Goal: Download file/media

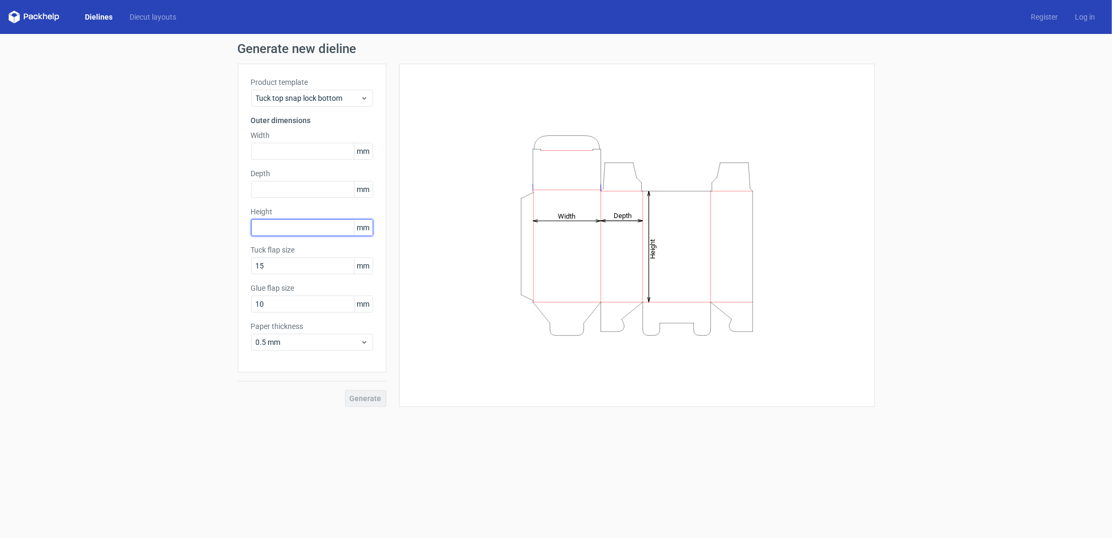
click at [280, 225] on input "text" at bounding box center [312, 227] width 122 height 17
type input "185"
click at [275, 189] on input "text" at bounding box center [312, 189] width 122 height 17
click at [293, 150] on input "text" at bounding box center [312, 151] width 122 height 17
type input "50"
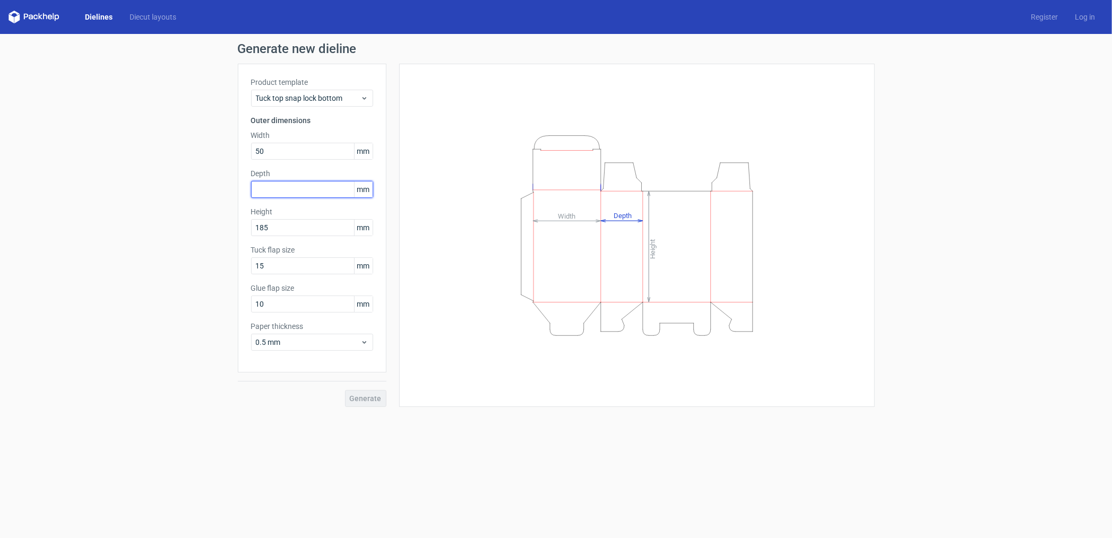
click at [296, 189] on input "text" at bounding box center [312, 189] width 122 height 17
type input "50"
click at [345, 390] on button "Generate" at bounding box center [365, 398] width 41 height 17
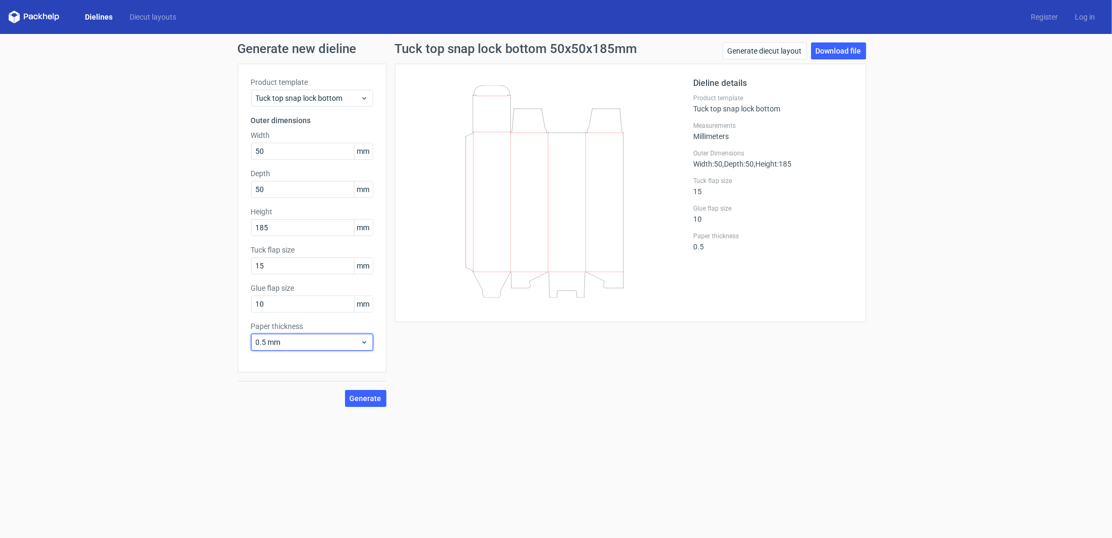
click at [284, 340] on span "0.5 mm" at bounding box center [308, 342] width 105 height 11
click at [278, 399] on div "1 mm" at bounding box center [312, 399] width 114 height 17
click at [497, 357] on div "Tuck top snap lock bottom 50x50x185mm Generate diecut layout Download file Diel…" at bounding box center [630, 224] width 488 height 365
click at [341, 338] on span "1 mm" at bounding box center [308, 342] width 105 height 11
click at [322, 381] on div "0.5 mm" at bounding box center [312, 382] width 114 height 17
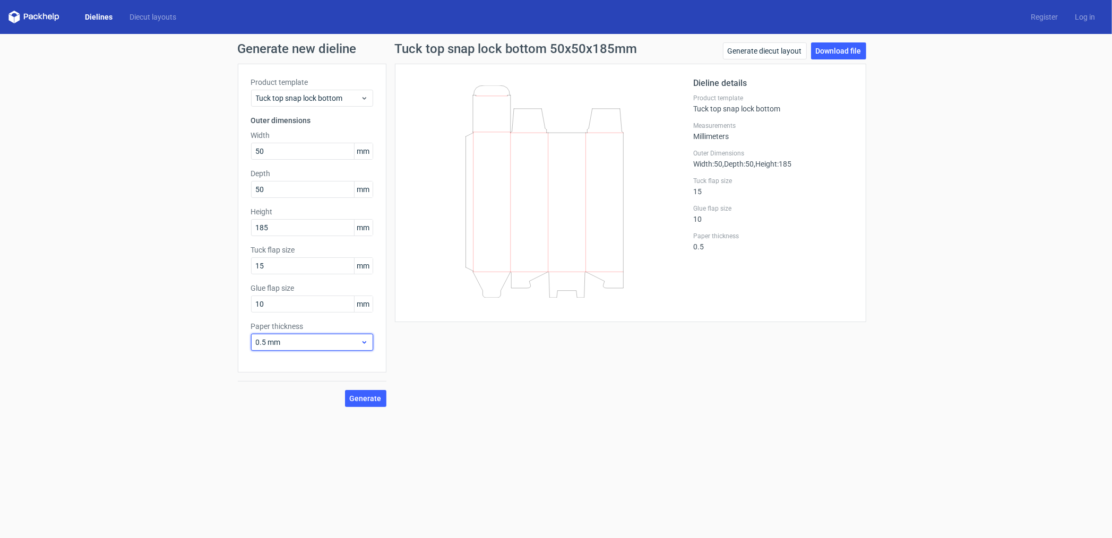
click at [336, 347] on span "0.5 mm" at bounding box center [308, 342] width 105 height 11
click at [322, 393] on div "1 mm" at bounding box center [312, 399] width 114 height 17
click at [775, 55] on link "Generate diecut layout" at bounding box center [765, 50] width 84 height 17
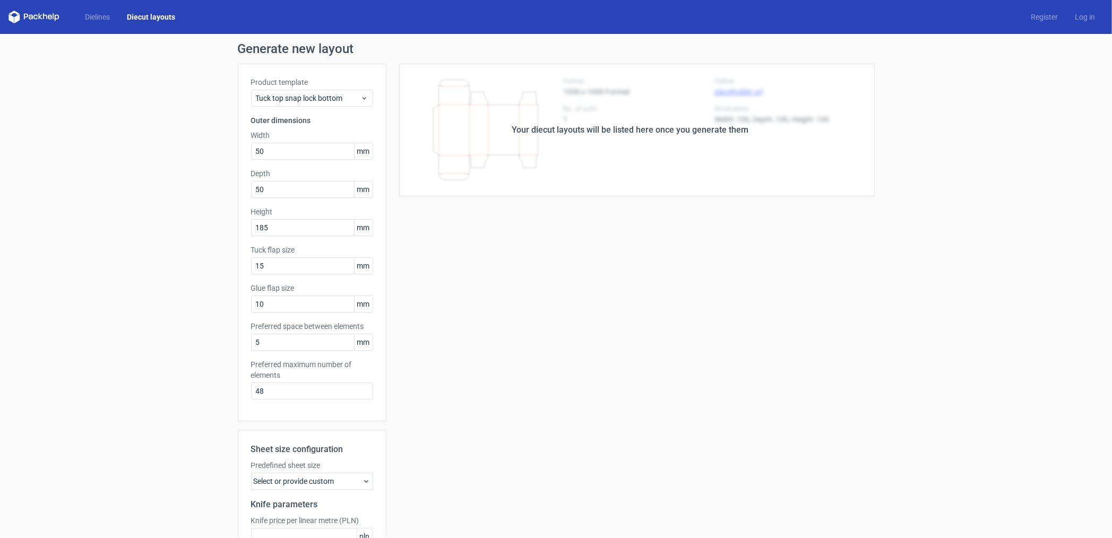
scroll to position [109, 0]
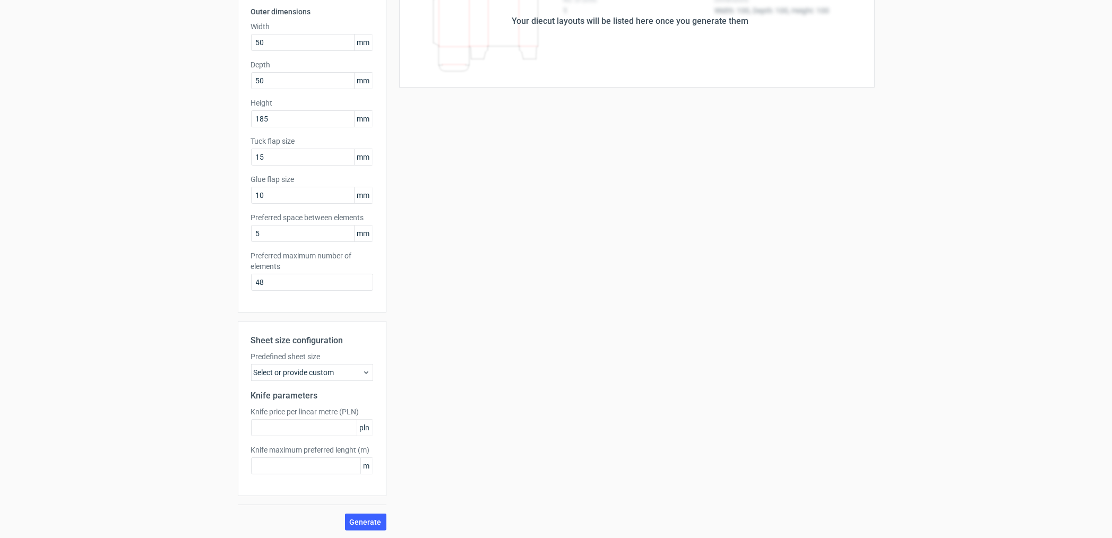
click at [304, 372] on div "Select or provide custom" at bounding box center [312, 372] width 122 height 17
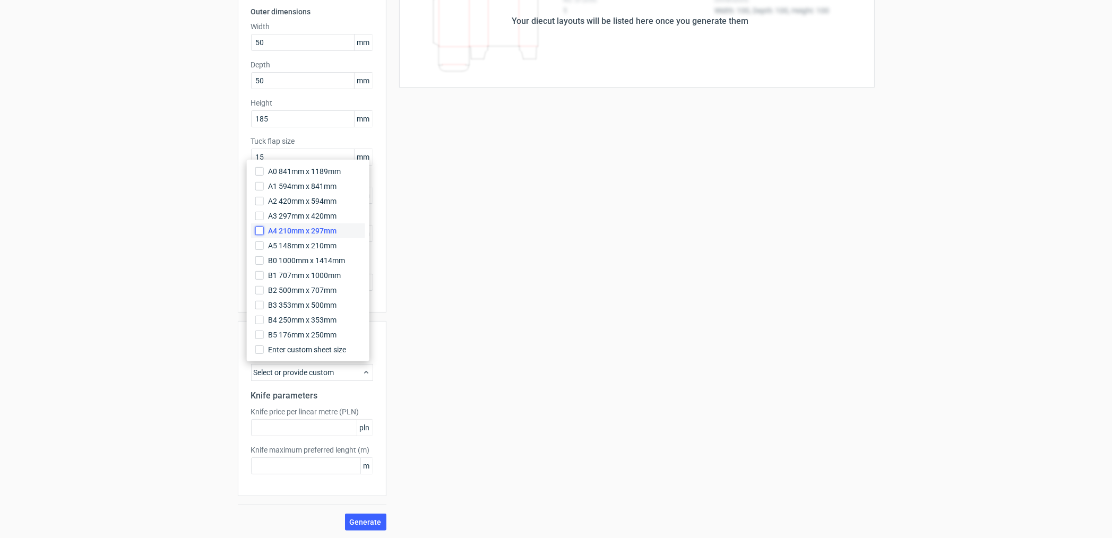
click at [257, 230] on input "A4 210mm x 297mm" at bounding box center [259, 231] width 8 height 8
click at [178, 258] on div "Generate new layout Product template Tuck top snap lock bottom Outer dimensions…" at bounding box center [556, 232] width 1112 height 614
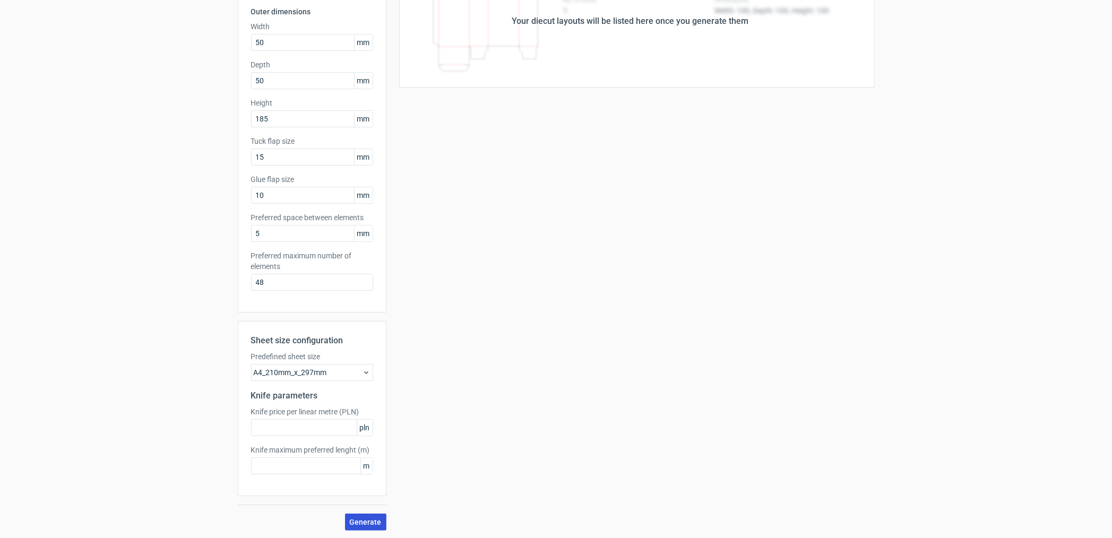
click at [361, 514] on button "Generate" at bounding box center [365, 522] width 41 height 17
click at [341, 427] on input "text" at bounding box center [312, 427] width 122 height 17
type input "1"
click at [274, 464] on input "text" at bounding box center [312, 466] width 122 height 17
type input "1"
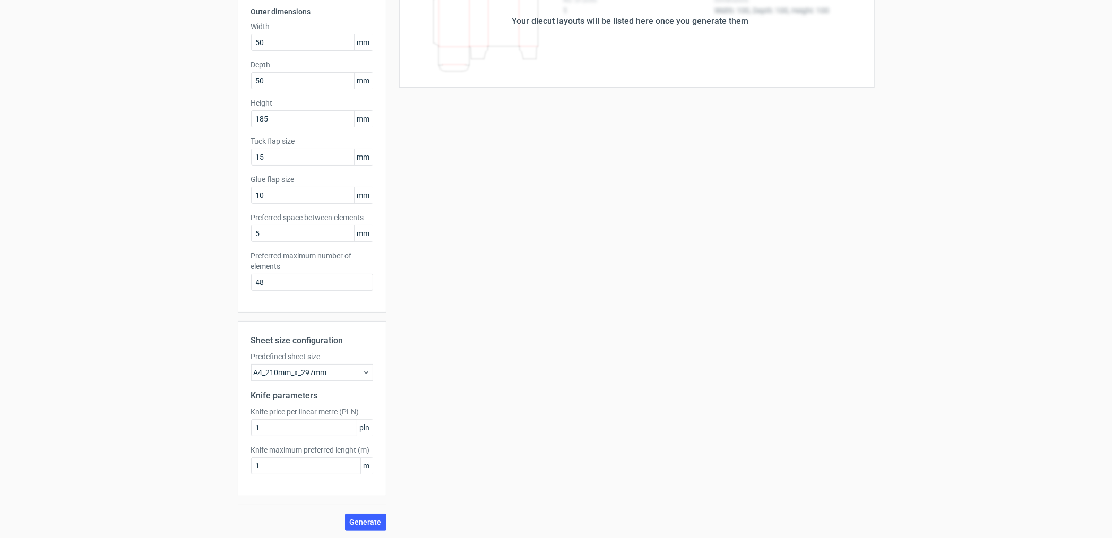
drag, startPoint x: 772, startPoint y: 407, endPoint x: 616, endPoint y: 431, distance: 157.9
click at [771, 407] on div "Your diecut layouts will be listed here once you generate them Height Depth Wid…" at bounding box center [630, 243] width 488 height 576
click at [362, 523] on span "Generate" at bounding box center [366, 522] width 32 height 7
drag, startPoint x: 962, startPoint y: 514, endPoint x: 1111, endPoint y: 493, distance: 150.1
click at [1111, 493] on body "Dielines Diecut layouts Register Log in Generate new layout Product template Tu…" at bounding box center [556, 269] width 1112 height 538
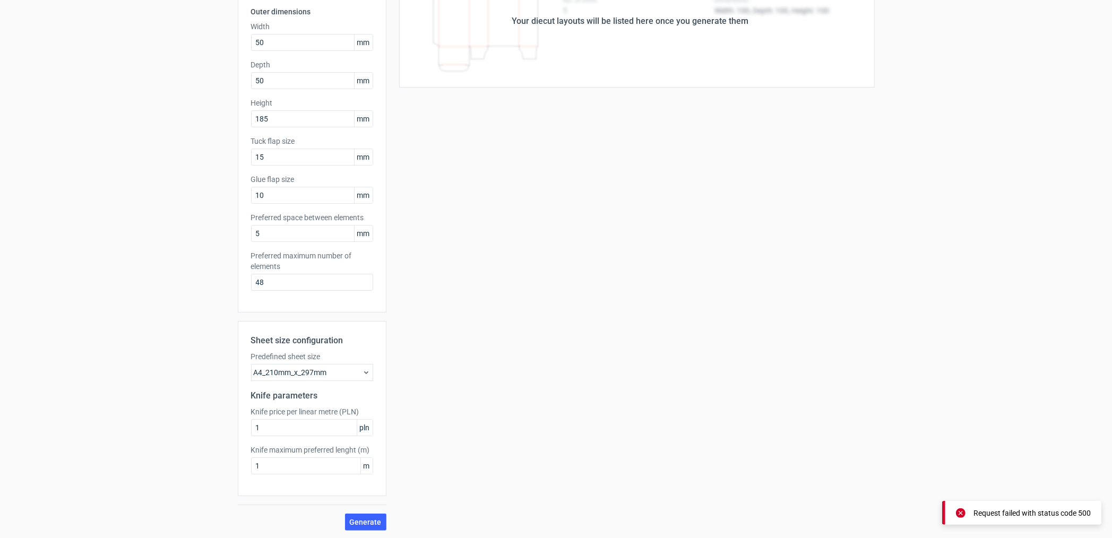
click at [958, 427] on div "Generate new layout Product template Tuck top snap lock bottom Outer dimensions…" at bounding box center [556, 232] width 1112 height 614
click at [283, 465] on input "1" at bounding box center [312, 466] width 122 height 17
click at [281, 431] on input "1" at bounding box center [312, 427] width 122 height 17
click at [550, 460] on div "Your diecut layouts will be listed here once you generate them Height Depth Wid…" at bounding box center [630, 243] width 488 height 576
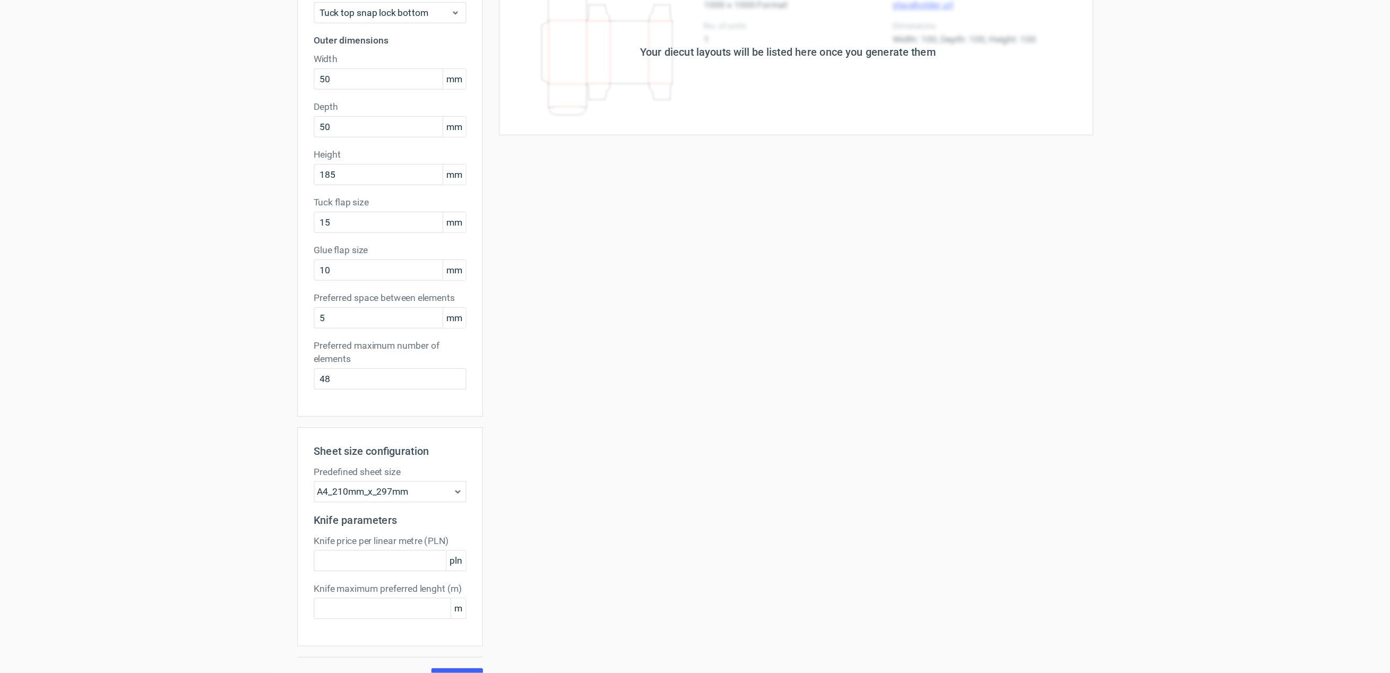
scroll to position [0, 0]
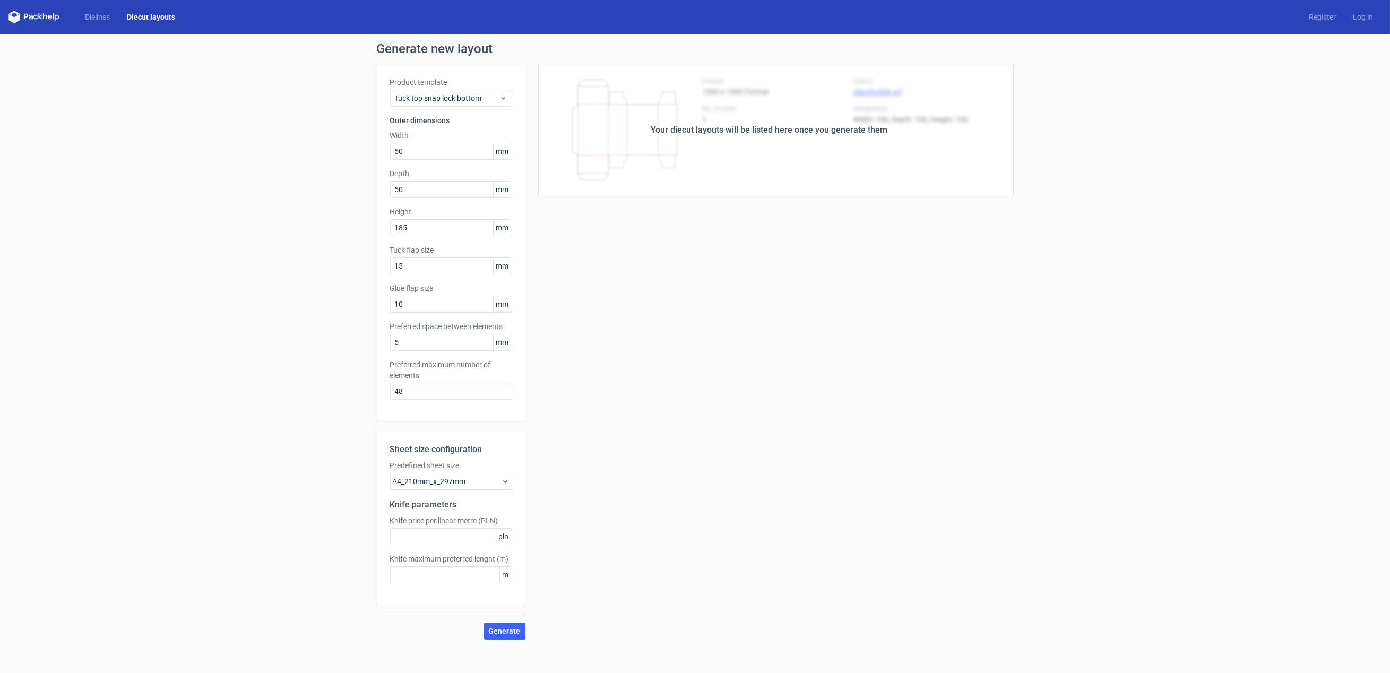
click at [507, 534] on span "pln" at bounding box center [504, 537] width 16 height 16
click at [454, 536] on input "text" at bounding box center [451, 536] width 122 height 17
type input "20"
click at [438, 538] on input "text" at bounding box center [451, 574] width 122 height 17
type input "0"
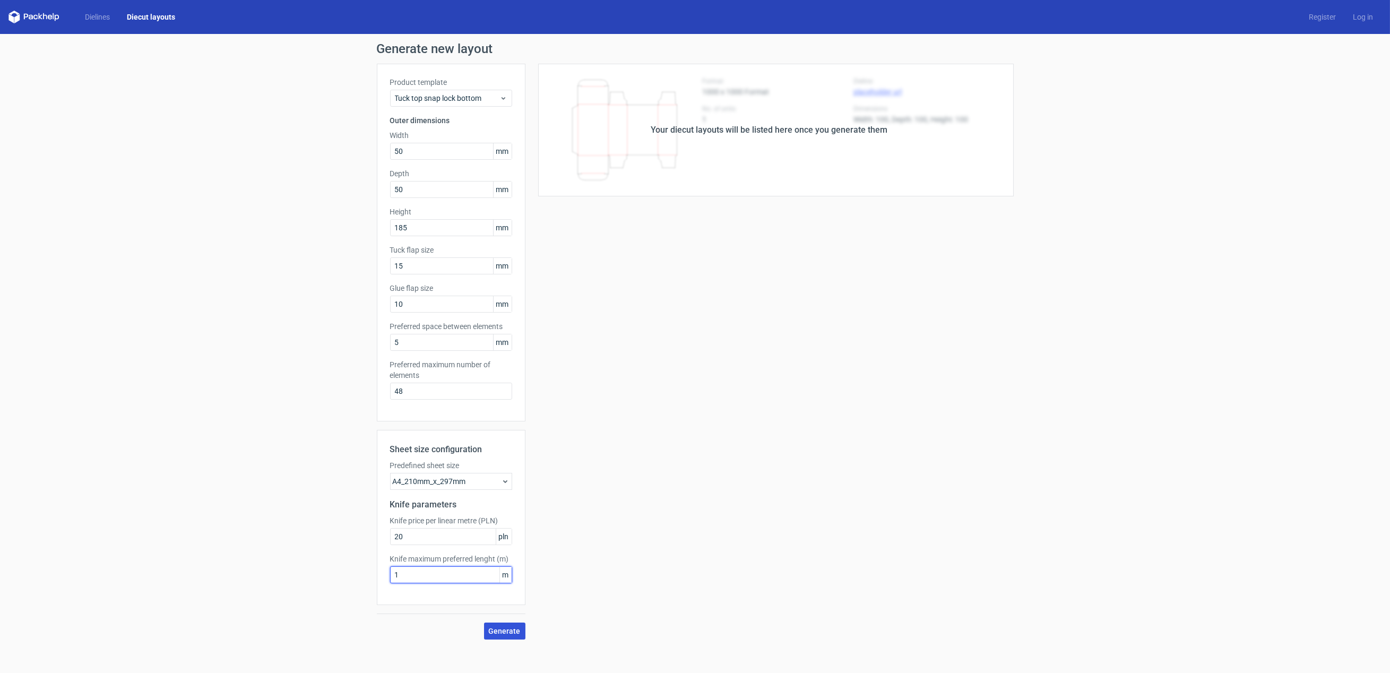
type input "1"
click at [510, 538] on button "Generate" at bounding box center [504, 631] width 41 height 17
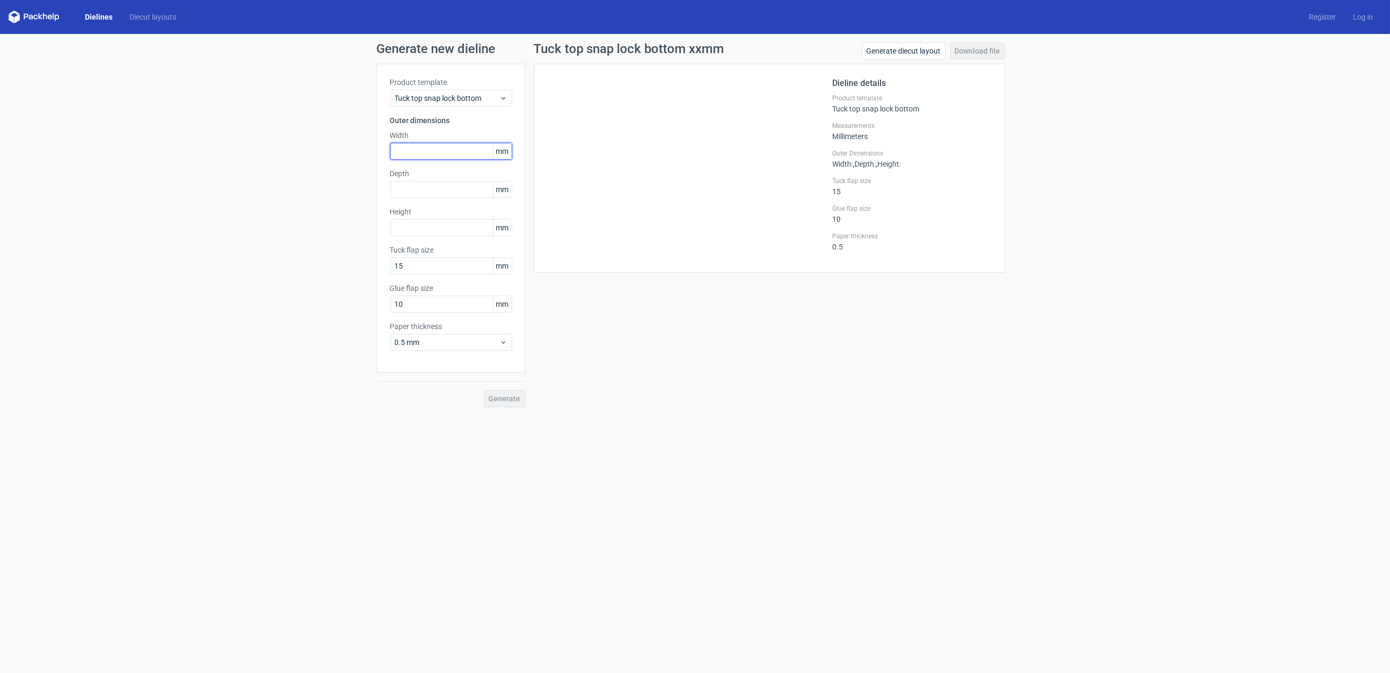
click at [453, 158] on input "text" at bounding box center [451, 151] width 122 height 17
type input "50"
click at [411, 191] on input "text" at bounding box center [451, 189] width 122 height 17
type input "50"
click at [426, 233] on input "text" at bounding box center [451, 227] width 122 height 17
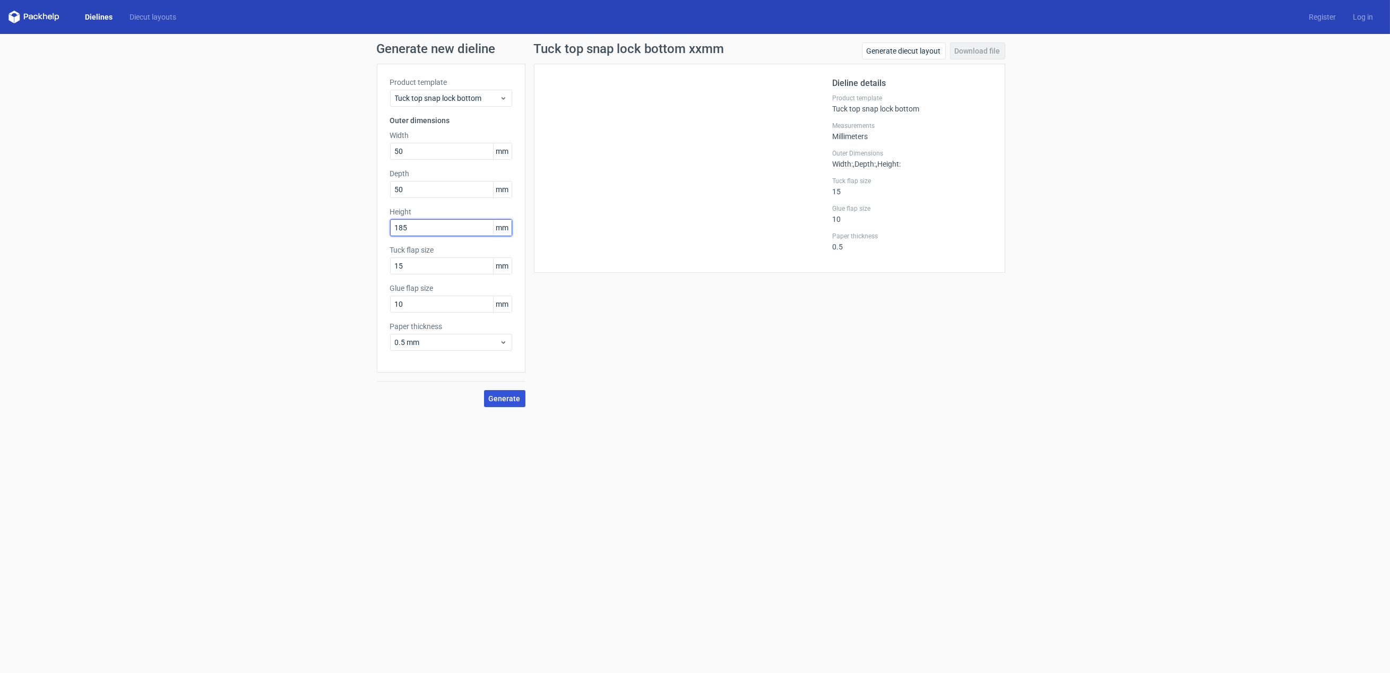
type input "185"
click at [512, 396] on span "Generate" at bounding box center [505, 398] width 32 height 7
click at [443, 262] on input "15" at bounding box center [451, 265] width 122 height 17
type input "1"
click at [504, 396] on span "Generate" at bounding box center [505, 398] width 32 height 7
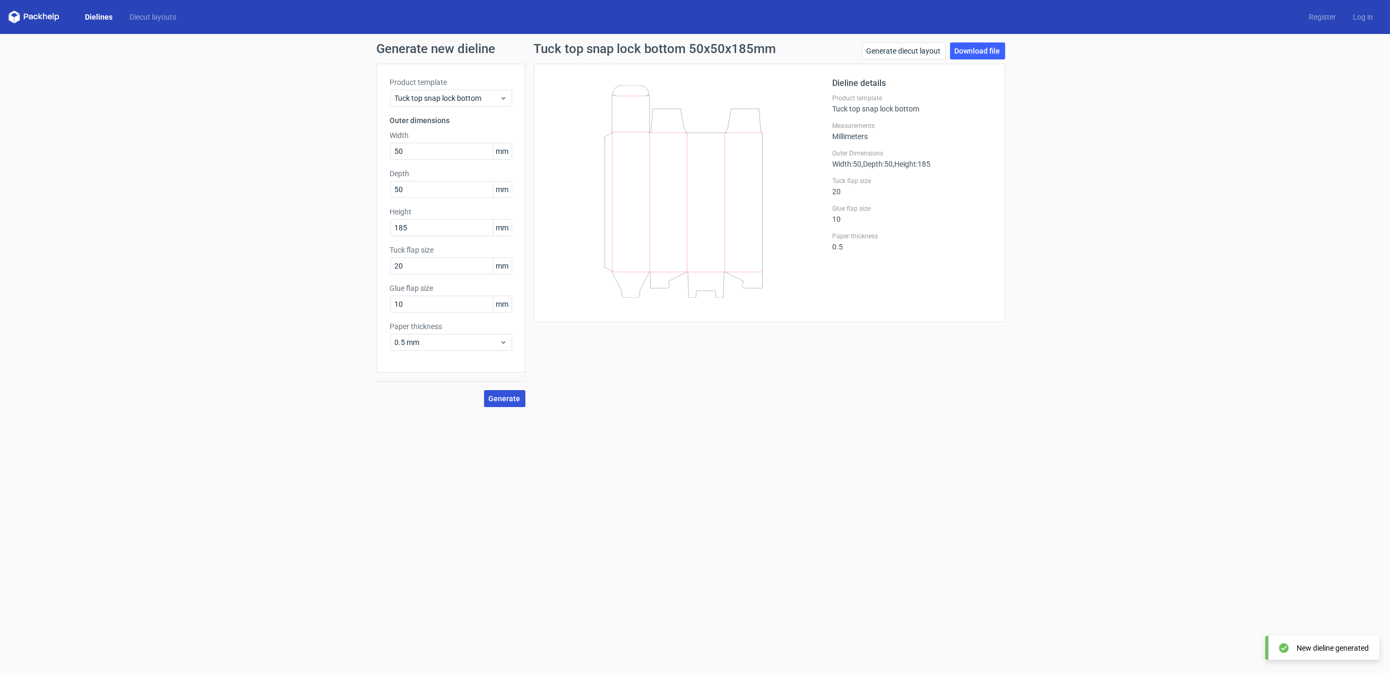
click at [514, 401] on span "Generate" at bounding box center [505, 398] width 32 height 7
click at [432, 264] on input "20" at bounding box center [451, 265] width 122 height 17
type input "2"
click at [597, 383] on div "Tuck top snap lock bottom 50x50x185mm Generate diecut layout Download file Diel…" at bounding box center [769, 224] width 488 height 365
click at [506, 395] on span "Generate" at bounding box center [505, 398] width 32 height 7
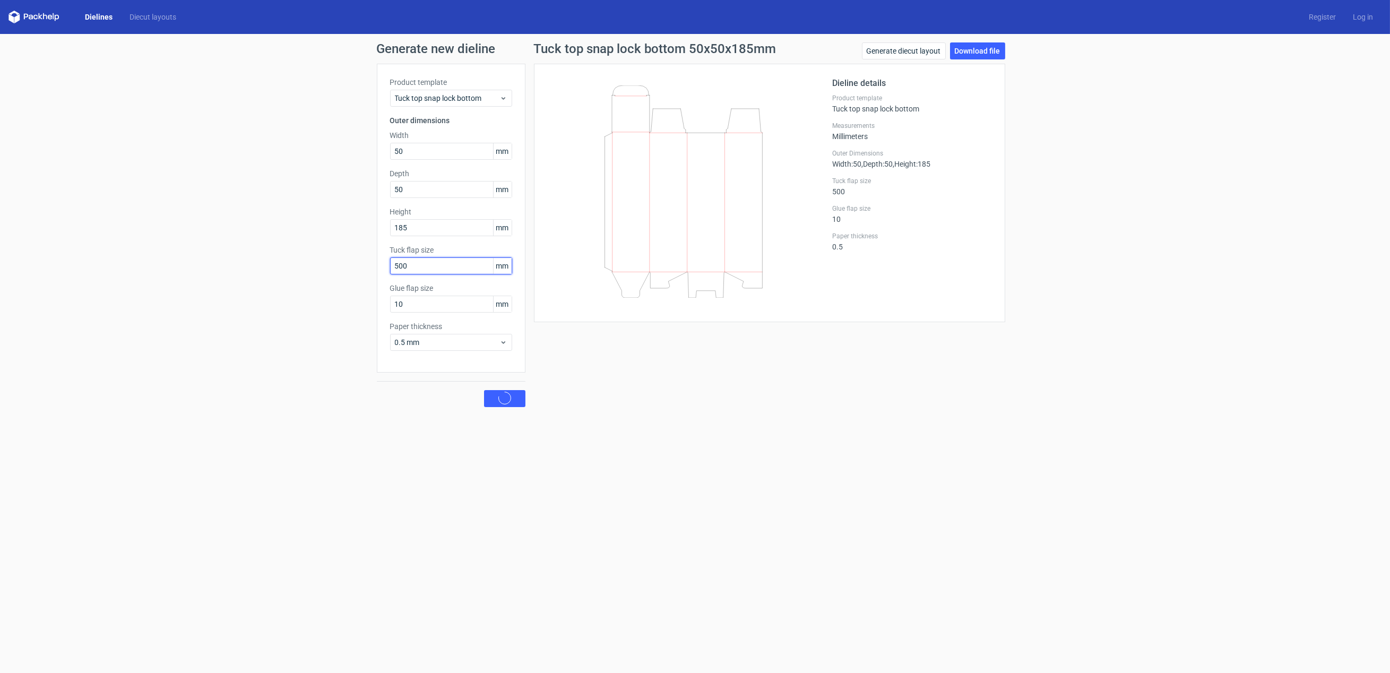
click at [435, 263] on input "500" at bounding box center [451, 265] width 122 height 17
drag, startPoint x: 435, startPoint y: 263, endPoint x: 220, endPoint y: 266, distance: 214.5
click at [221, 266] on div "Generate new dieline Product template Tuck top snap lock bottom Outer dimension…" at bounding box center [695, 225] width 1390 height 382
type input "15"
click at [484, 390] on button "Generate" at bounding box center [504, 398] width 41 height 17
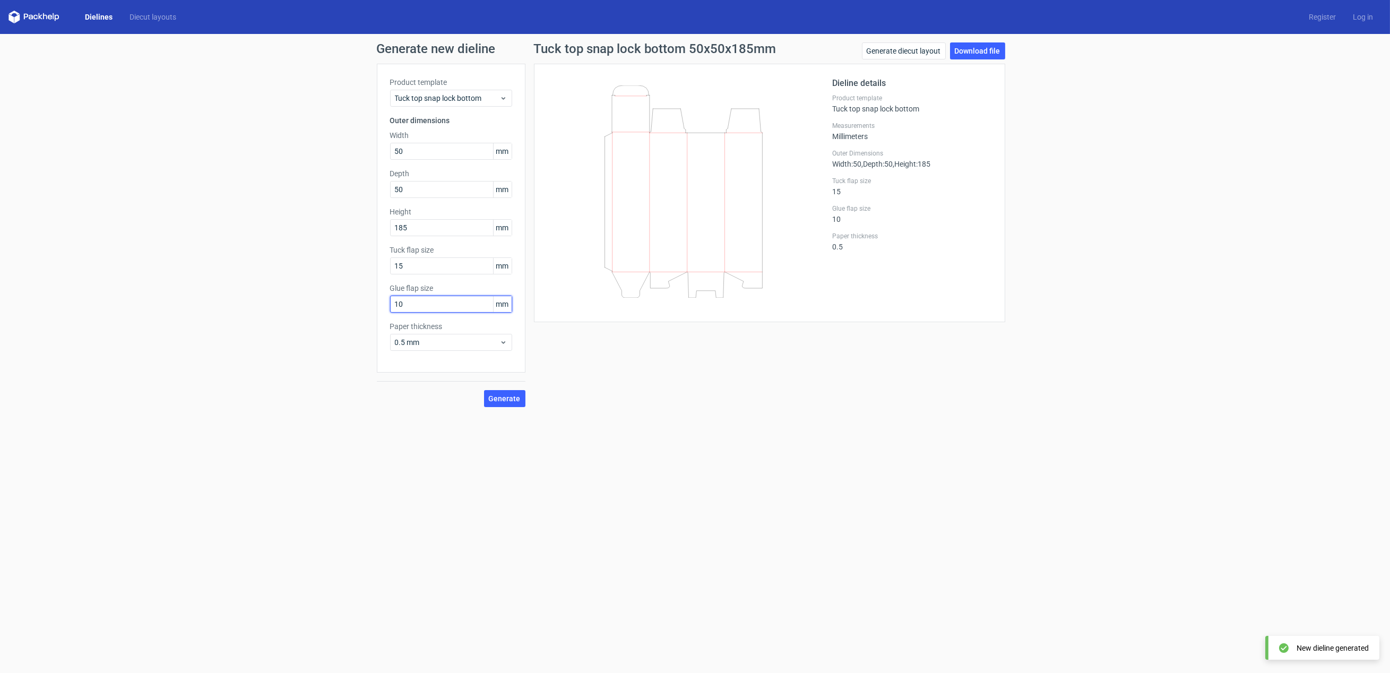
click at [425, 299] on input "10" at bounding box center [451, 304] width 122 height 17
type input "1"
click at [484, 390] on button "Generate" at bounding box center [504, 398] width 41 height 17
drag, startPoint x: 410, startPoint y: 301, endPoint x: 349, endPoint y: 302, distance: 60.5
click at [349, 302] on div "Generate new dieline Product template Tuck top snap lock bottom Outer dimension…" at bounding box center [695, 225] width 1390 height 382
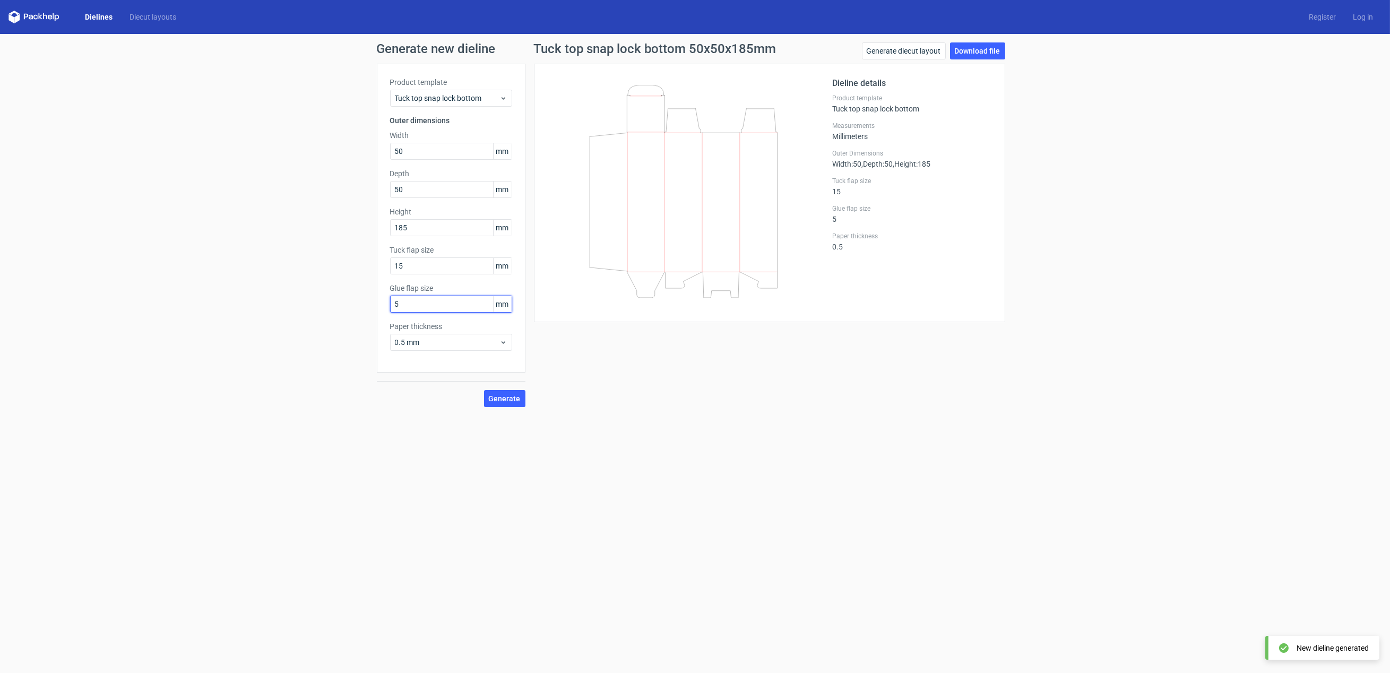
click at [484, 390] on button "Generate" at bounding box center [504, 398] width 41 height 17
drag, startPoint x: 409, startPoint y: 301, endPoint x: 326, endPoint y: 312, distance: 83.5
click at [326, 312] on div "Generate new dieline Product template Tuck top snap lock bottom Outer dimension…" at bounding box center [695, 225] width 1390 height 382
type input "10"
click at [484, 390] on button "Generate" at bounding box center [504, 398] width 41 height 17
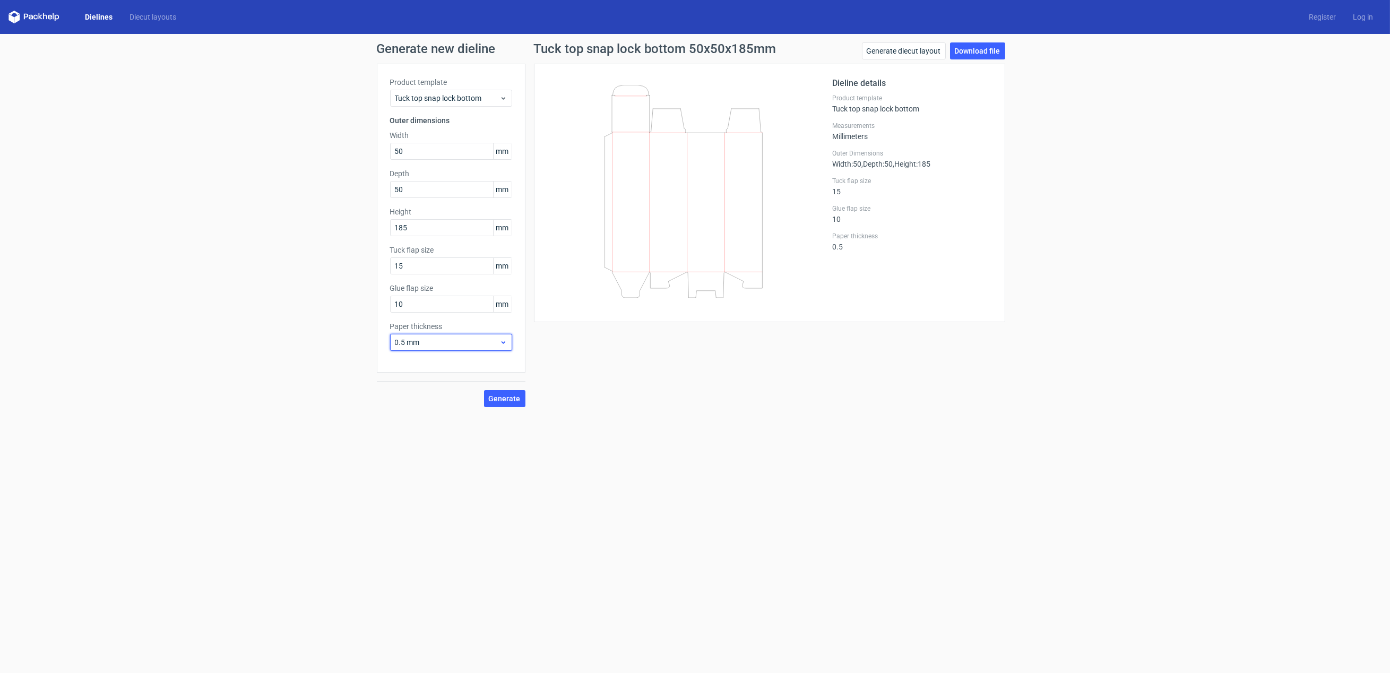
click at [490, 343] on span "0.5 mm" at bounding box center [447, 342] width 105 height 11
click at [435, 402] on div "1 mm" at bounding box center [451, 399] width 114 height 17
click at [507, 395] on span "Generate" at bounding box center [505, 398] width 32 height 7
click at [984, 50] on link "Download file" at bounding box center [977, 50] width 55 height 17
click at [887, 51] on link "Generate diecut layout" at bounding box center [904, 50] width 84 height 17
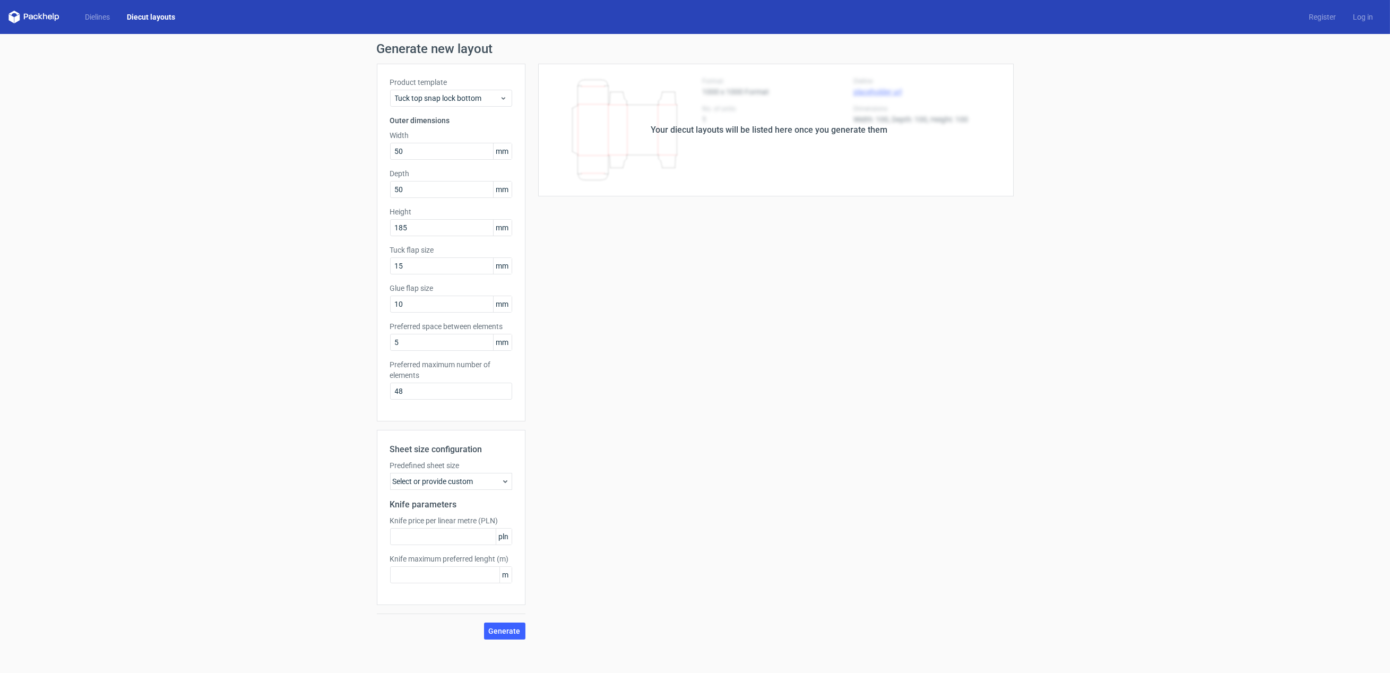
click at [471, 485] on div "Select or provide custom" at bounding box center [451, 481] width 122 height 17
click at [439, 337] on span "A4 210mm x 297mm" at bounding box center [445, 339] width 68 height 11
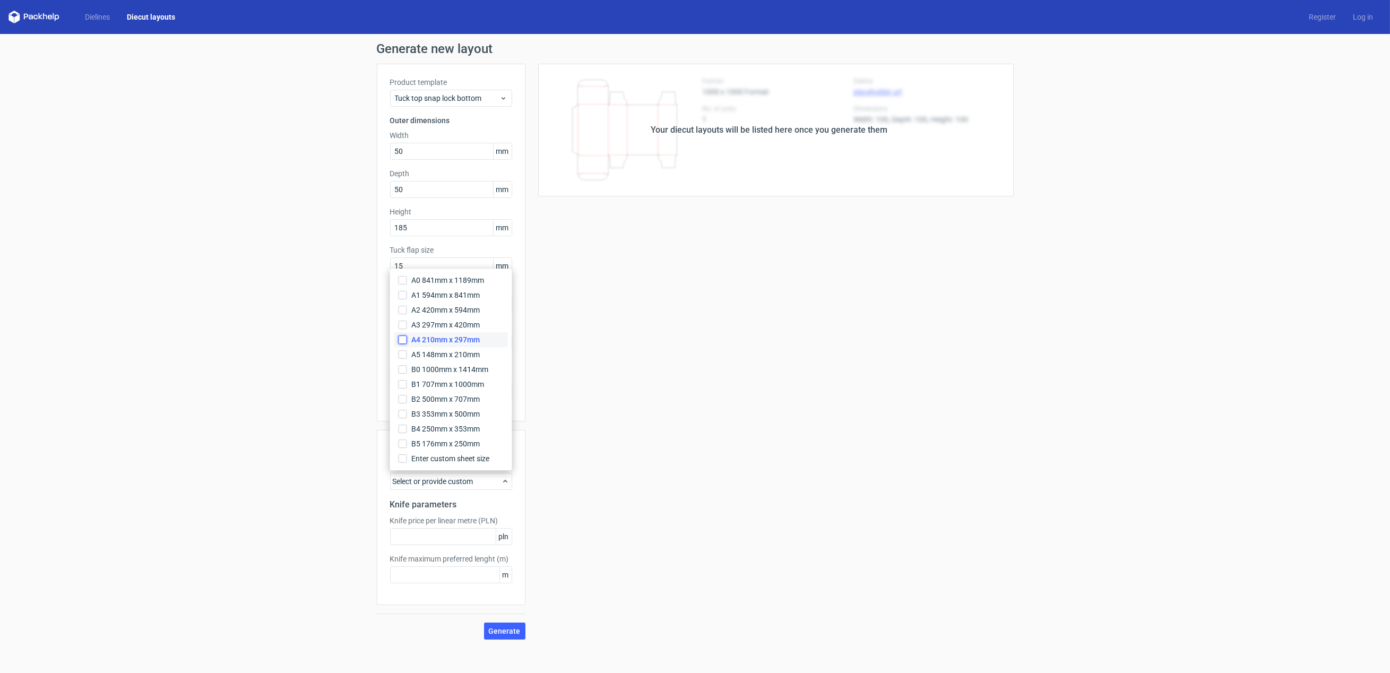
click at [407, 337] on input "A4 210mm x 297mm" at bounding box center [403, 339] width 8 height 8
click at [698, 462] on div "Your diecut layouts will be listed here once you generate them Height Depth Wid…" at bounding box center [769, 352] width 488 height 576
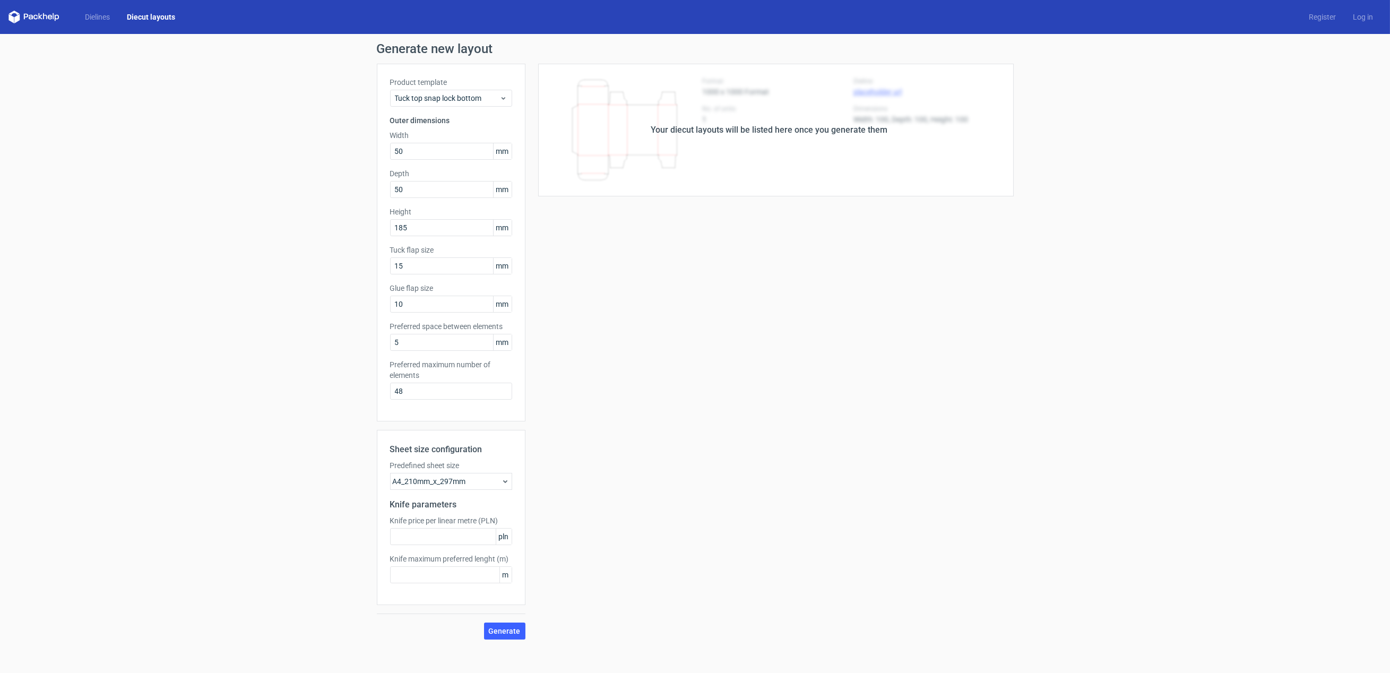
click at [476, 467] on label "Predefined sheet size" at bounding box center [451, 465] width 122 height 11
click at [467, 486] on div "A4_210mm_x_297mm" at bounding box center [451, 481] width 122 height 17
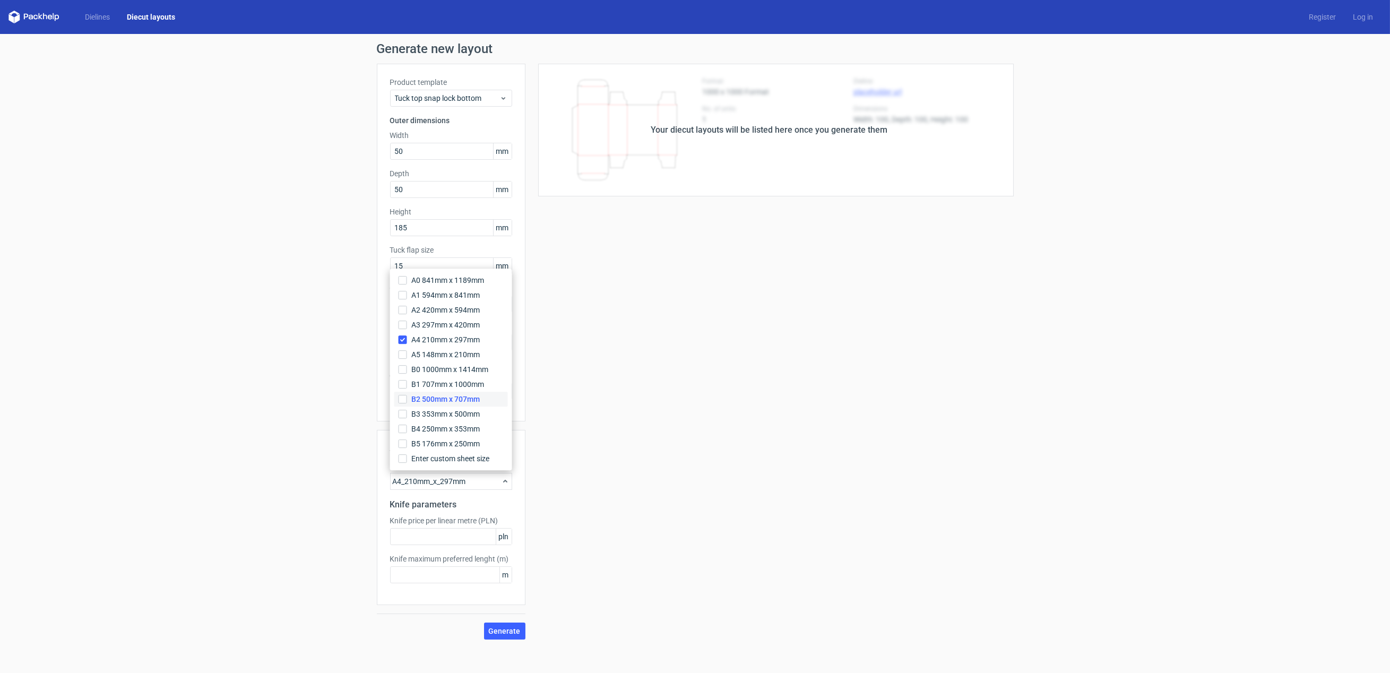
click at [463, 395] on span "B2 500mm x 707mm" at bounding box center [445, 399] width 68 height 11
click at [407, 395] on input "B2 500mm x 707mm" at bounding box center [403, 399] width 8 height 8
click at [606, 497] on div "Your diecut layouts will be listed here once you generate them Height Depth Wid…" at bounding box center [769, 356] width 488 height 585
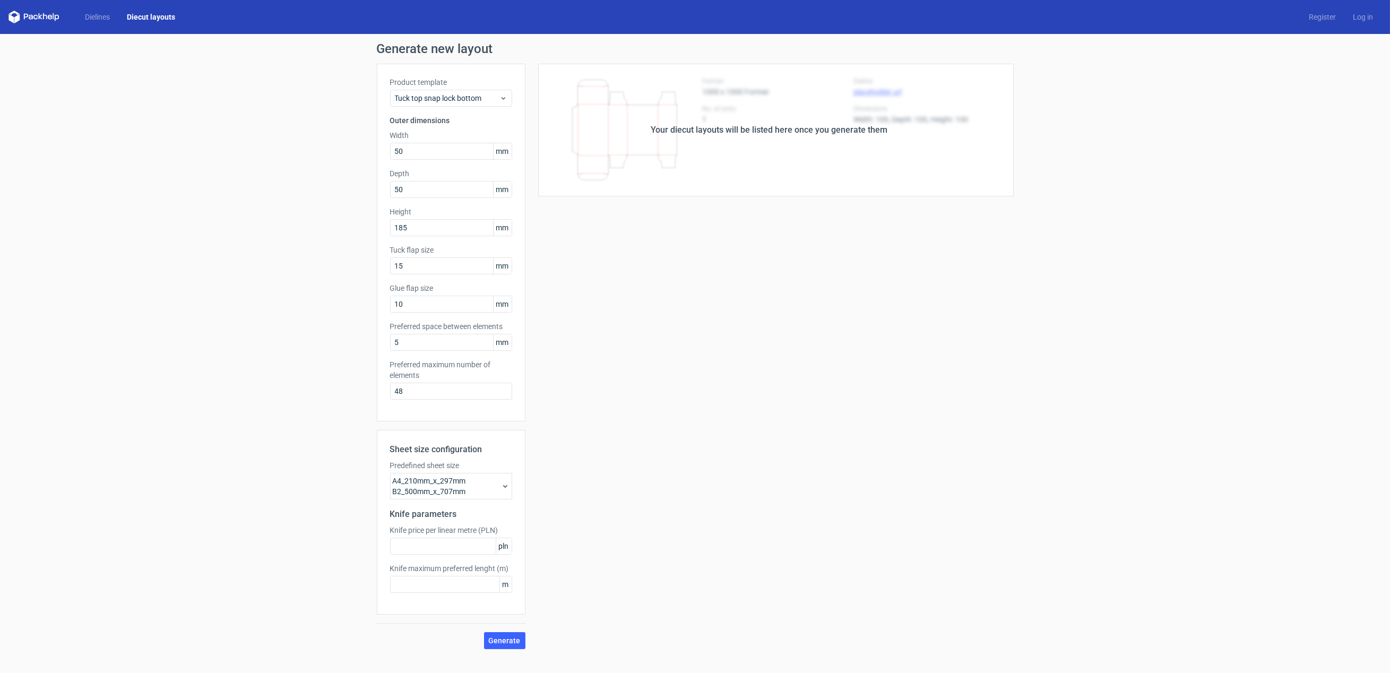
drag, startPoint x: 461, startPoint y: 496, endPoint x: 462, endPoint y: 490, distance: 5.9
click at [461, 496] on div "A4_210mm_x_297mm B2_500mm_x_707mm" at bounding box center [451, 486] width 122 height 27
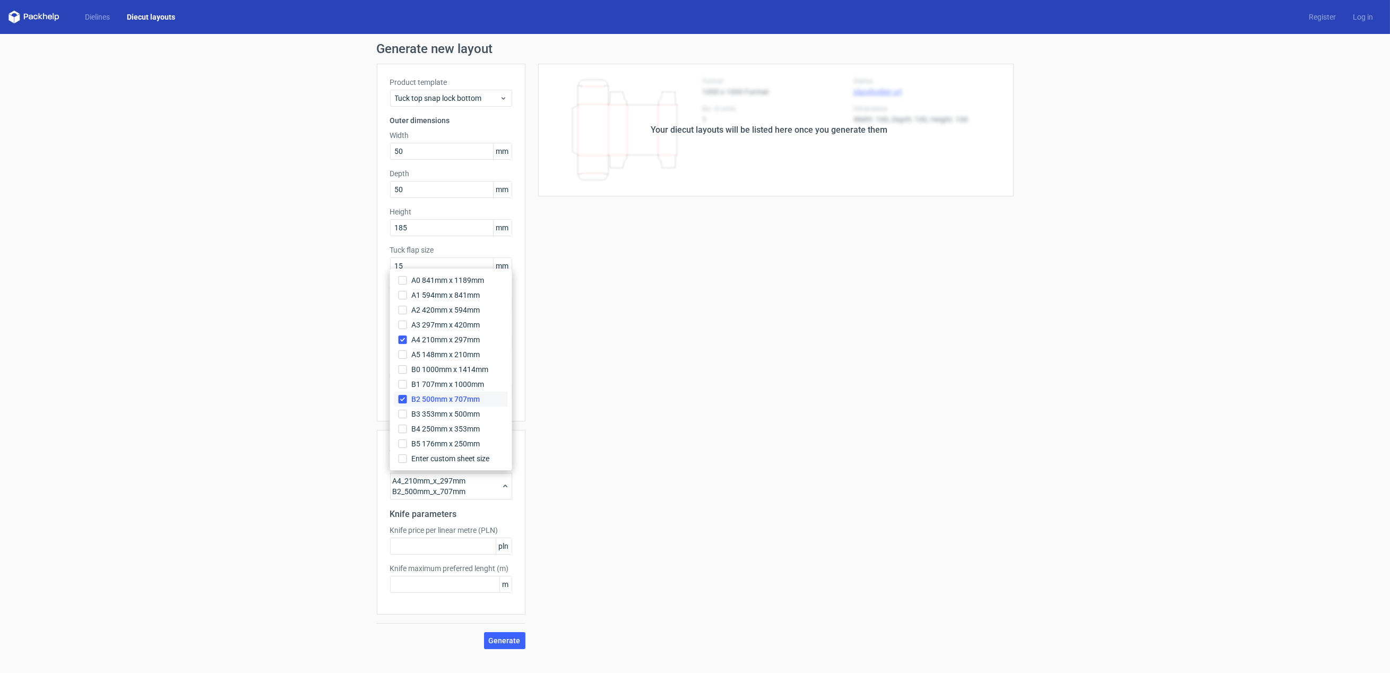
click at [427, 396] on span "B2 500mm x 707mm" at bounding box center [445, 399] width 68 height 11
click at [407, 396] on input "B2 500mm x 707mm" at bounding box center [403, 399] width 8 height 8
click at [432, 338] on span "A4 210mm x 297mm" at bounding box center [445, 339] width 68 height 11
click at [407, 338] on input "A4 210mm x 297mm" at bounding box center [403, 339] width 8 height 8
click at [435, 374] on span "B0 1000mm x 1414mm" at bounding box center [449, 369] width 77 height 11
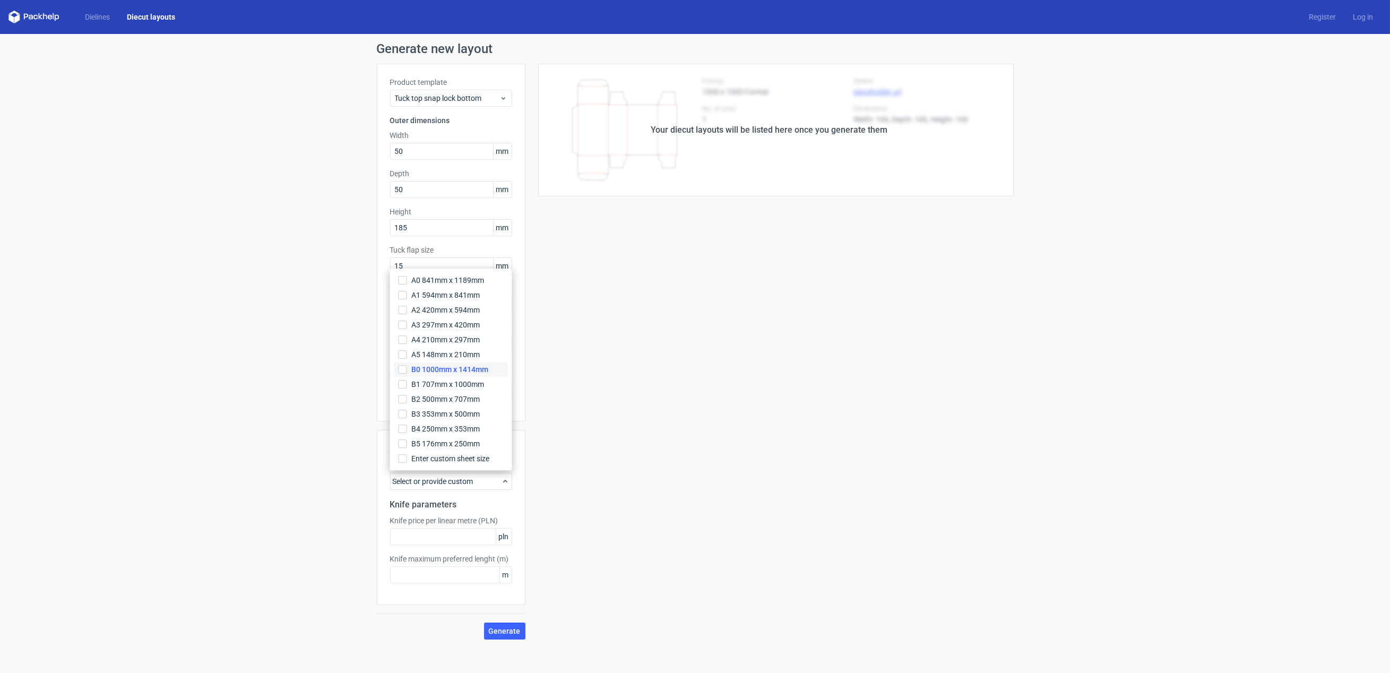
click at [407, 374] on input "B0 1000mm x 1414mm" at bounding box center [403, 369] width 8 height 8
click at [435, 407] on label "B3 353mm x 500mm" at bounding box center [451, 414] width 114 height 15
click at [407, 410] on input "B3 353mm x 500mm" at bounding box center [403, 414] width 8 height 8
click at [453, 338] on span "A4 210mm x 297mm" at bounding box center [445, 339] width 68 height 11
click at [407, 338] on input "A4 210mm x 297mm" at bounding box center [403, 339] width 8 height 8
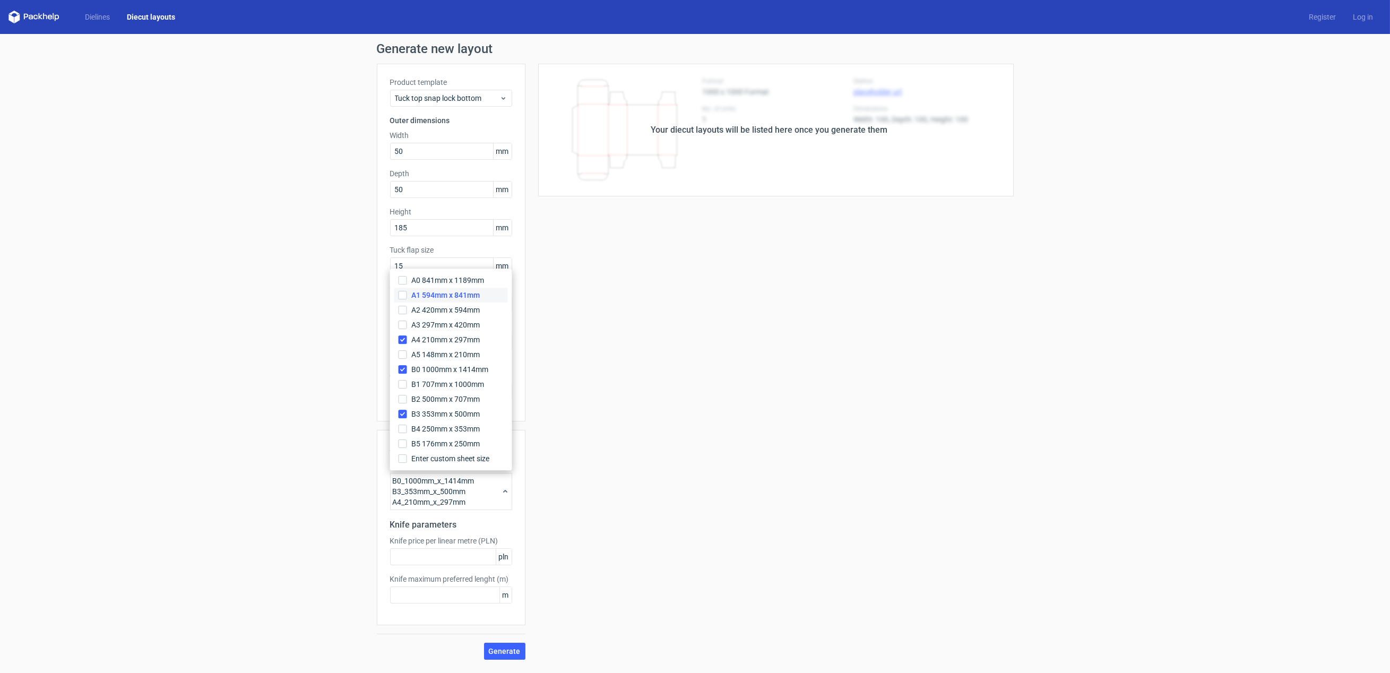
click at [464, 297] on label "A1 594mm x 841mm" at bounding box center [451, 295] width 114 height 15
click at [407, 297] on input "A1 594mm x 841mm" at bounding box center [403, 295] width 8 height 8
click at [443, 395] on span "B2 500mm x 707mm" at bounding box center [440, 399] width 68 height 11
click at [402, 395] on input "B2 500mm x 707mm" at bounding box center [397, 399] width 8 height 8
click at [441, 409] on span "B3 353mm x 500mm" at bounding box center [440, 414] width 68 height 11
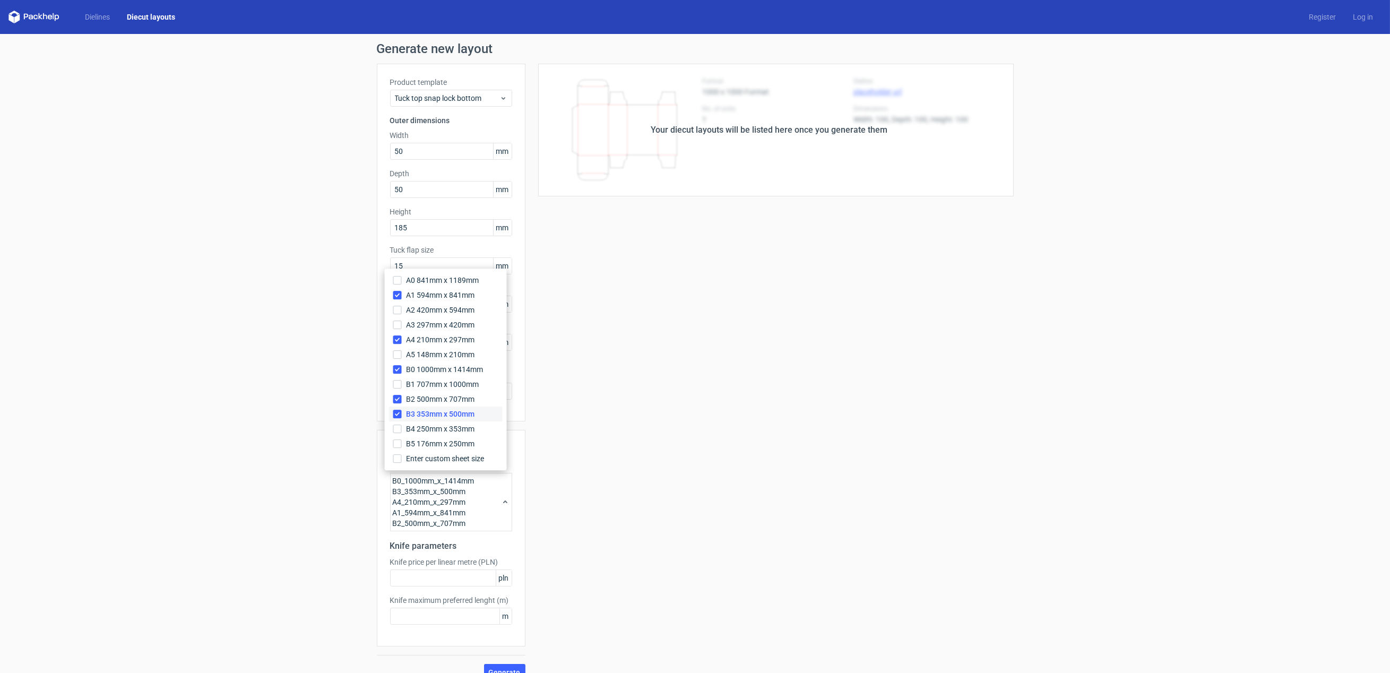
click at [402, 410] on input "B3 353mm x 500mm" at bounding box center [397, 414] width 8 height 8
click at [423, 400] on span "B2 500mm x 707mm" at bounding box center [440, 399] width 68 height 11
click at [402, 400] on input "B2 500mm x 707mm" at bounding box center [397, 399] width 8 height 8
click at [434, 362] on label "B0 1000mm x 1414mm" at bounding box center [451, 369] width 114 height 15
click at [407, 365] on input "B0 1000mm x 1414mm" at bounding box center [403, 369] width 8 height 8
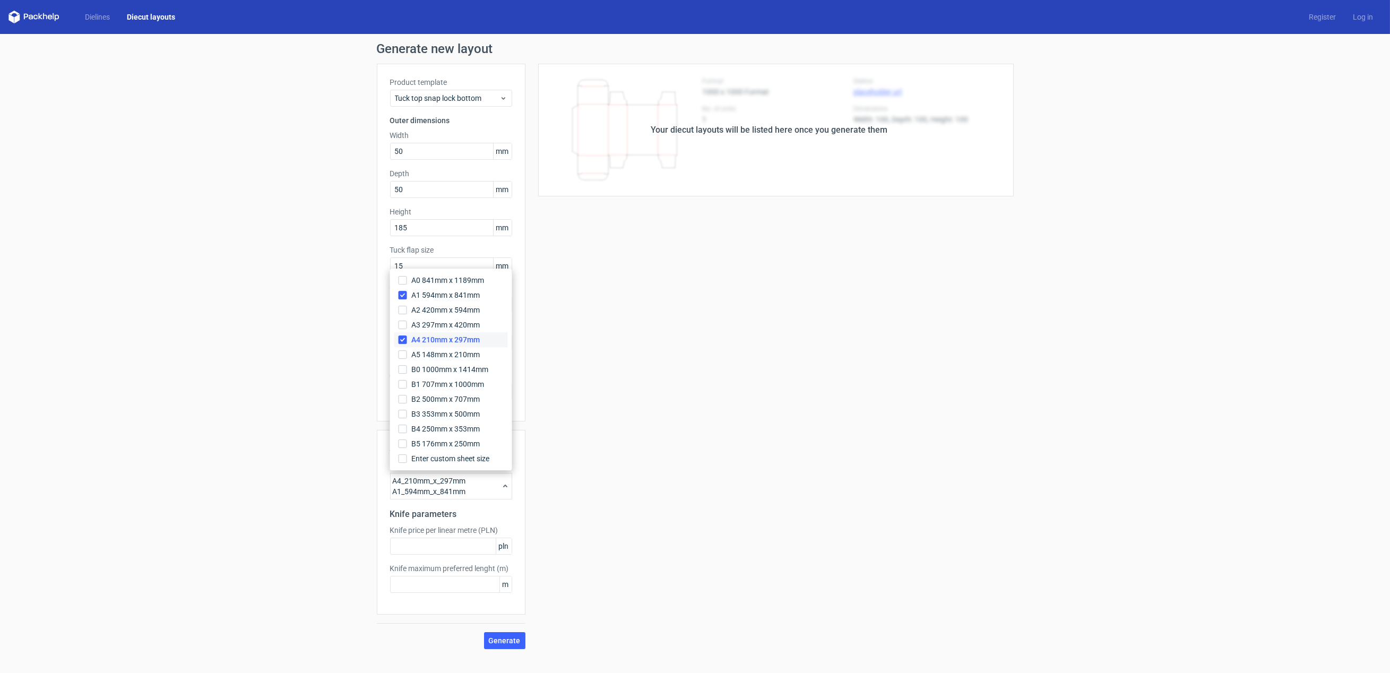
click at [436, 337] on span "A4 210mm x 297mm" at bounding box center [445, 339] width 68 height 11
click at [407, 337] on input "A4 210mm x 297mm" at bounding box center [403, 339] width 8 height 8
click at [439, 295] on span "A1 594mm x 841mm" at bounding box center [445, 295] width 68 height 11
click at [407, 295] on input "A1 594mm x 841mm" at bounding box center [403, 295] width 8 height 8
click at [444, 339] on span "A4 210mm x 297mm" at bounding box center [445, 339] width 68 height 11
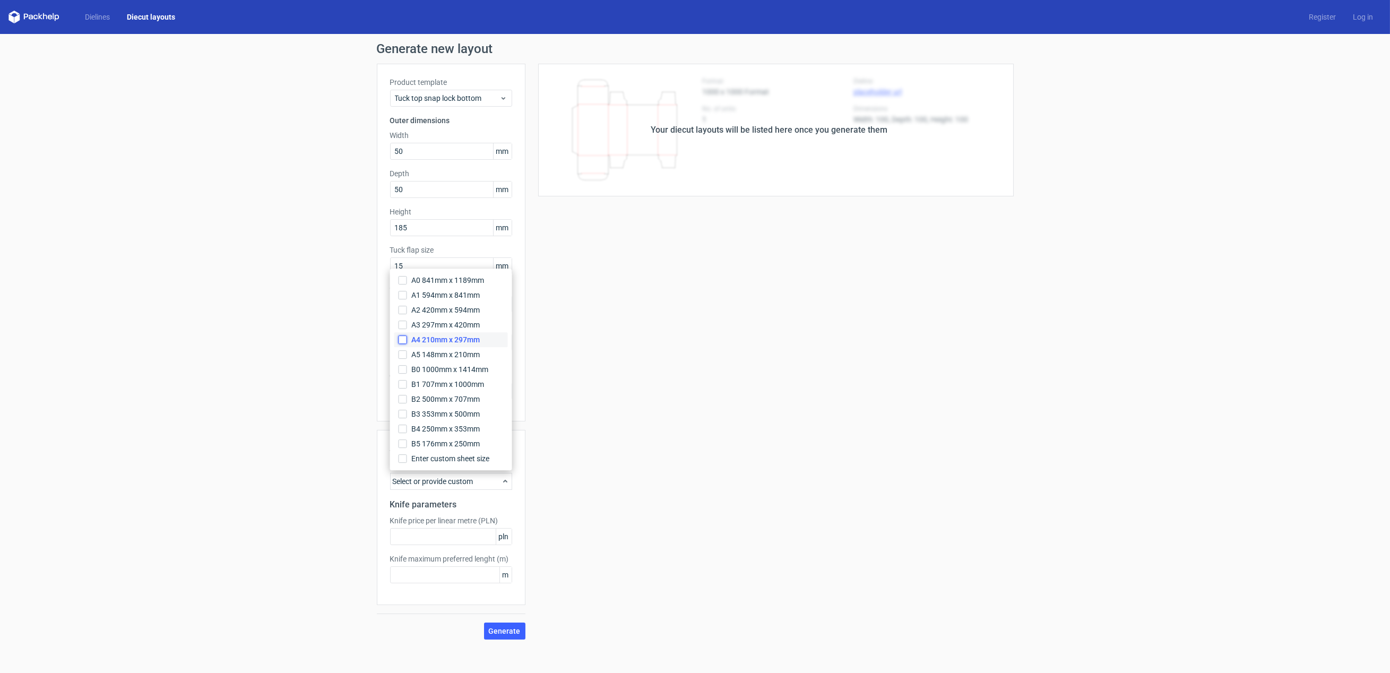
click at [407, 339] on input "A4 210mm x 297mm" at bounding box center [403, 339] width 8 height 8
click at [587, 529] on div "Your diecut layouts will be listed here once you generate them Height Depth Wid…" at bounding box center [769, 352] width 488 height 576
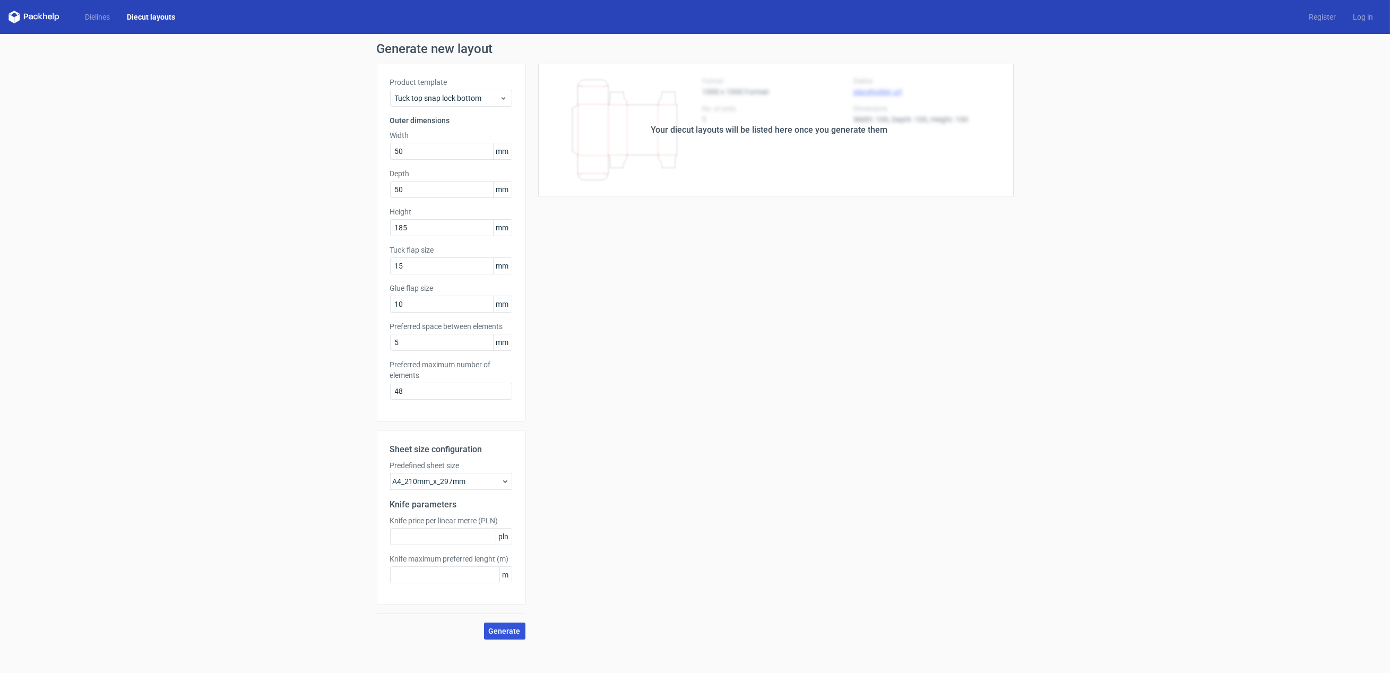
click at [514, 635] on button "Generate" at bounding box center [504, 631] width 41 height 17
click at [438, 533] on input "text" at bounding box center [451, 536] width 122 height 17
drag, startPoint x: 393, startPoint y: 96, endPoint x: 489, endPoint y: 107, distance: 97.2
click at [484, 96] on div "Tuck top snap lock bottom" at bounding box center [451, 98] width 122 height 17
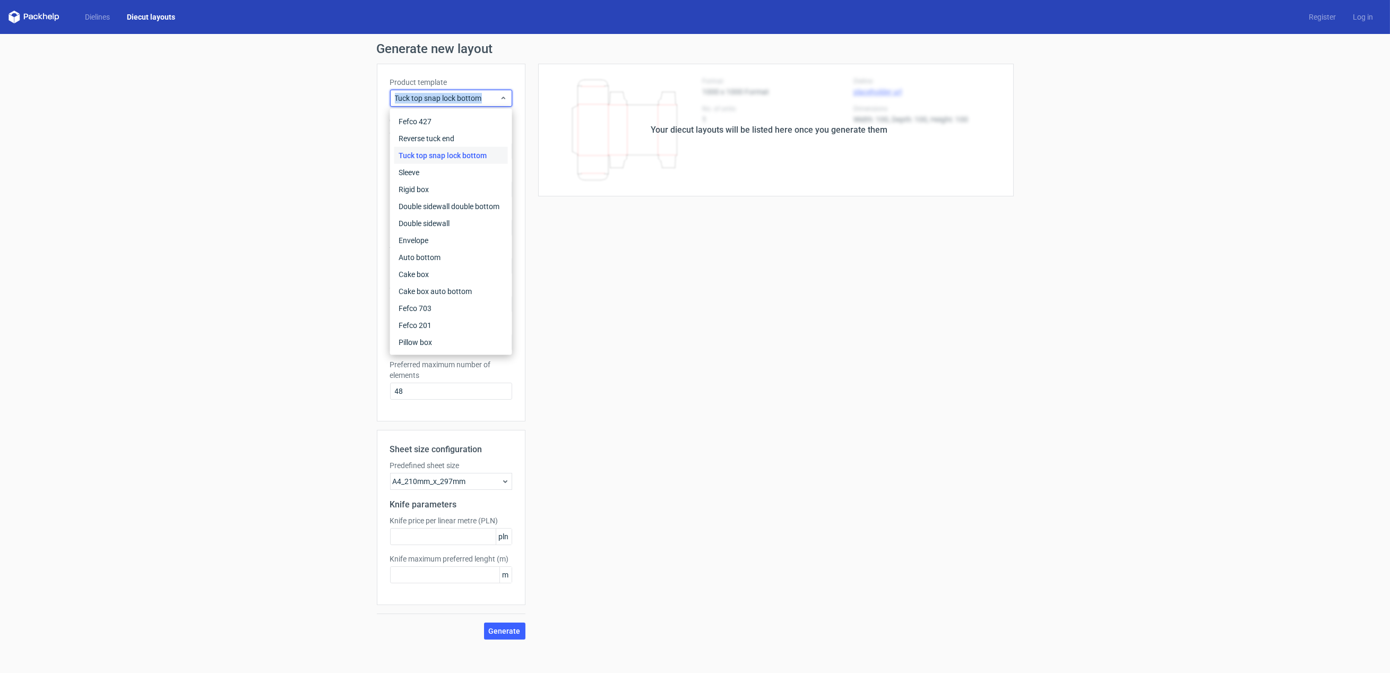
copy span "Tuck top snap lock bottom"
click at [61, 162] on div "Generate new layout Product template Tuck top snap lock bottom Outer dimensions…" at bounding box center [695, 341] width 1390 height 614
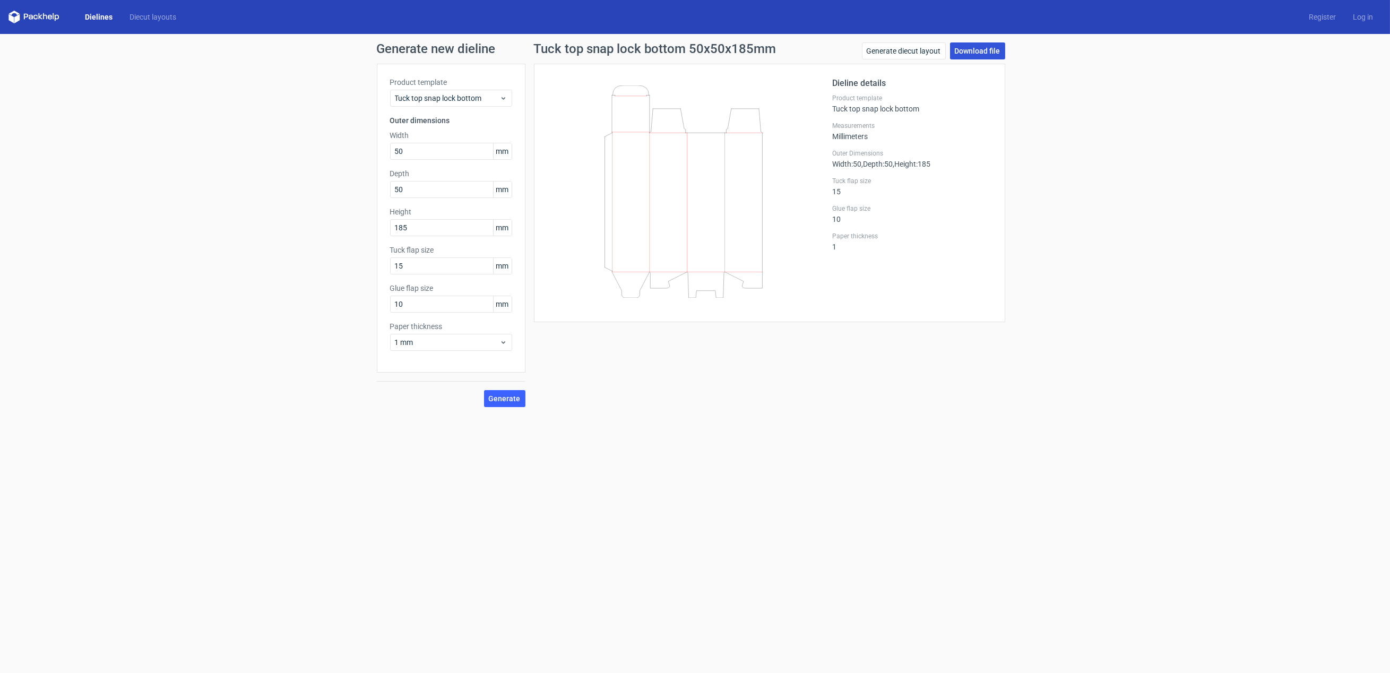
click at [972, 49] on link "Download file" at bounding box center [977, 50] width 55 height 17
drag, startPoint x: 344, startPoint y: 120, endPoint x: 128, endPoint y: 194, distance: 228.8
click at [128, 194] on div "Generate new dieline Product template Tuck top snap lock bottom Outer dimension…" at bounding box center [695, 225] width 1390 height 382
